Goal: Task Accomplishment & Management: Manage account settings

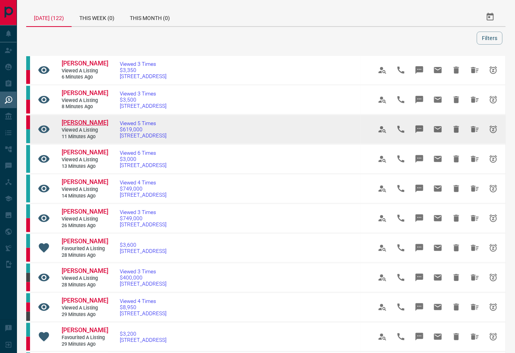
click at [76, 126] on span "[PERSON_NAME]" at bounding box center [85, 122] width 47 height 7
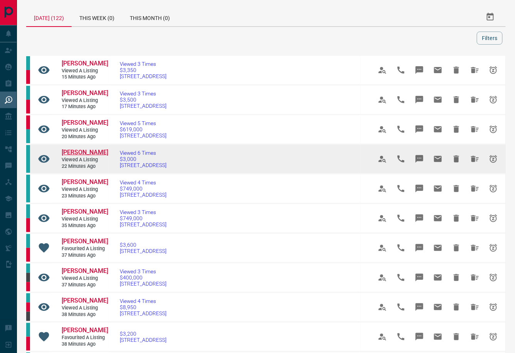
click at [98, 156] on span "[PERSON_NAME]" at bounding box center [85, 152] width 47 height 7
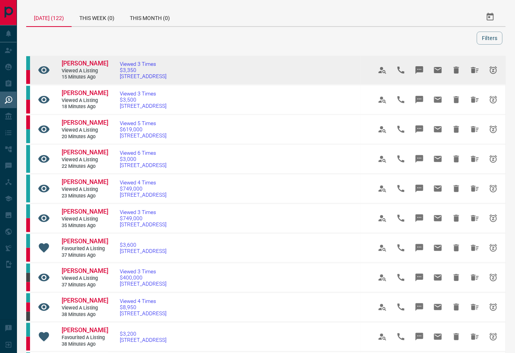
scroll to position [0, 0]
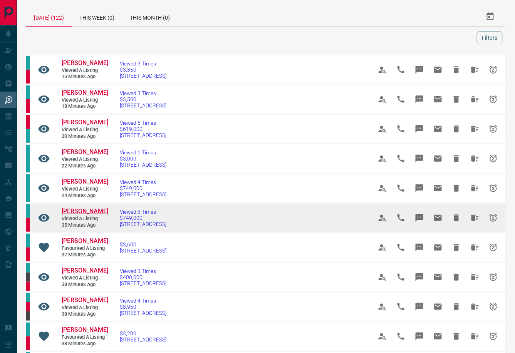
click at [90, 215] on span "[PERSON_NAME]" at bounding box center [85, 211] width 47 height 7
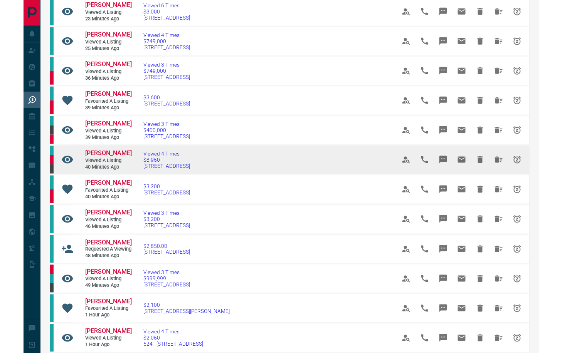
scroll to position [147, 0]
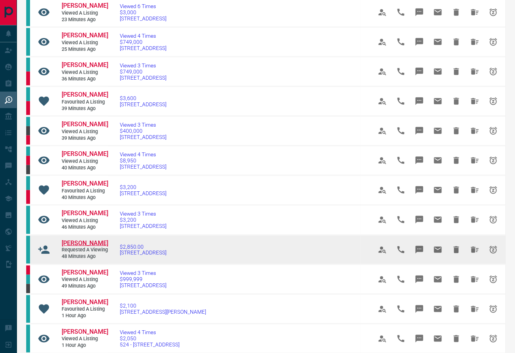
click at [82, 247] on span "[PERSON_NAME]" at bounding box center [85, 243] width 47 height 7
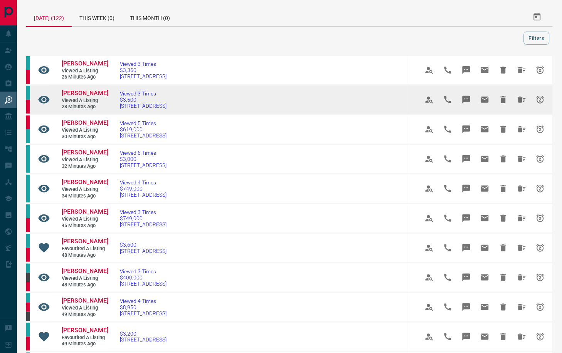
scroll to position [0, 0]
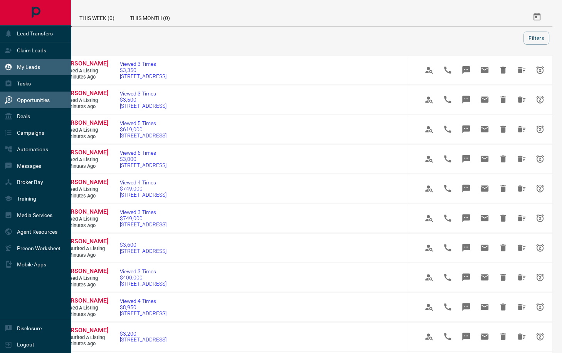
click at [40, 68] on p "My Leads" at bounding box center [28, 67] width 23 height 6
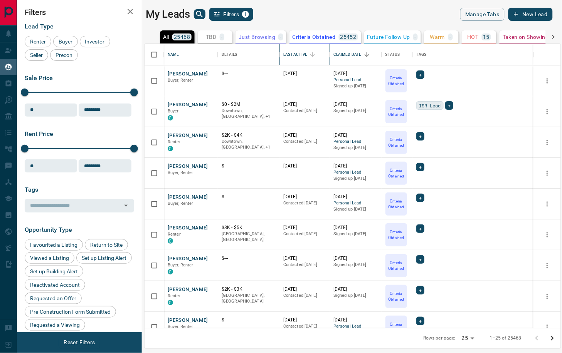
click at [303, 54] on div "Last Active" at bounding box center [295, 55] width 24 height 22
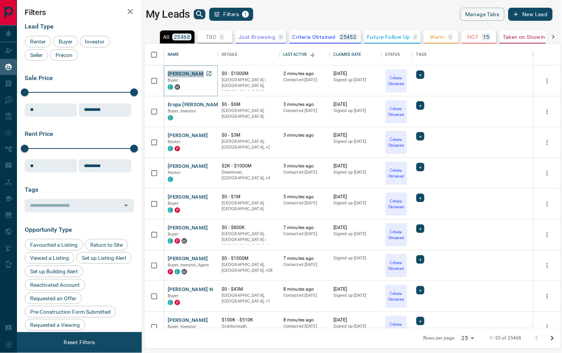
click at [187, 72] on button "[PERSON_NAME]" at bounding box center [188, 73] width 40 height 7
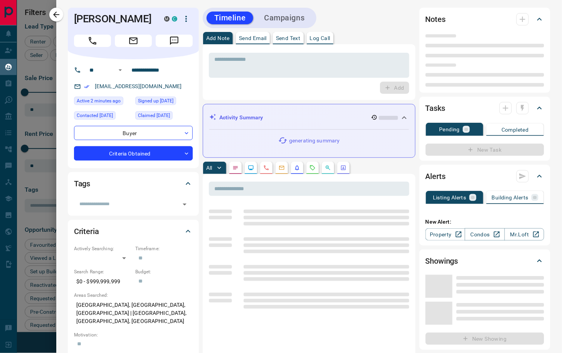
type input "**"
type input "**********"
type input "*"
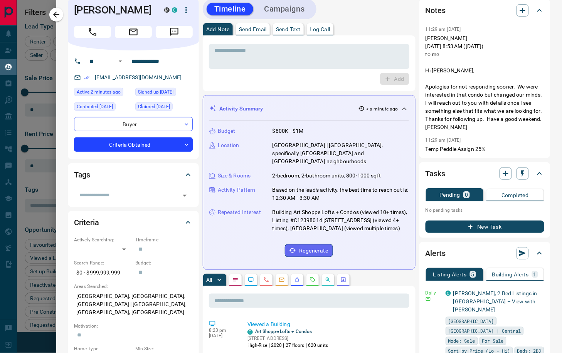
scroll to position [11, 0]
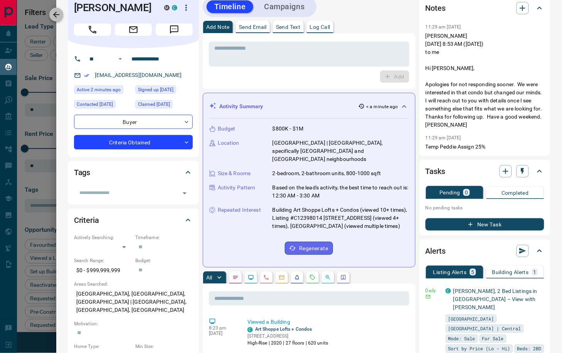
click at [61, 16] on icon "button" at bounding box center [56, 14] width 9 height 9
